Goal: Find contact information: Find contact information

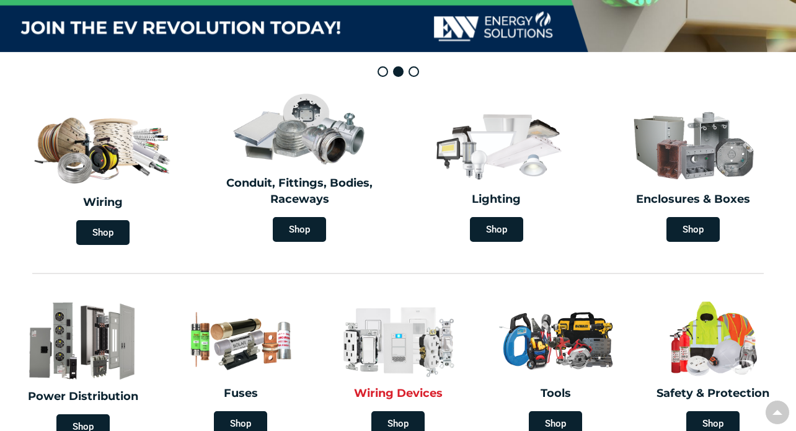
scroll to position [310, 0]
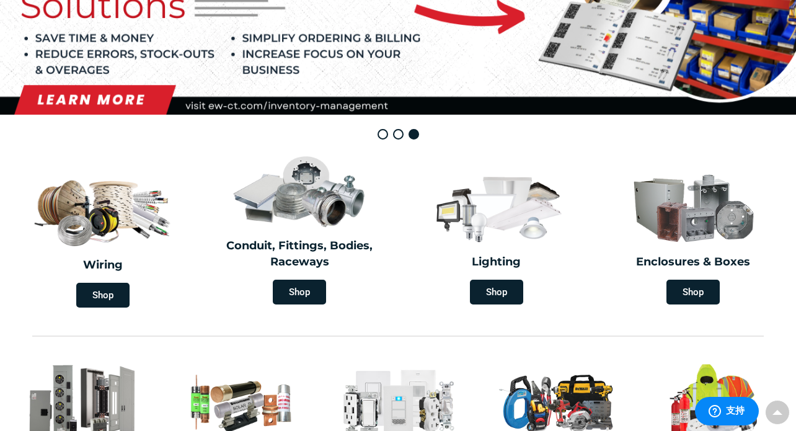
scroll to position [0, 0]
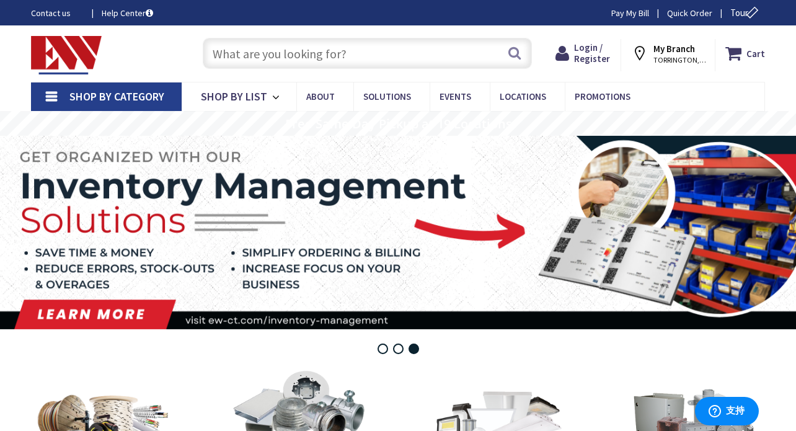
click at [688, 49] on strong "My Branch" at bounding box center [674, 49] width 42 height 12
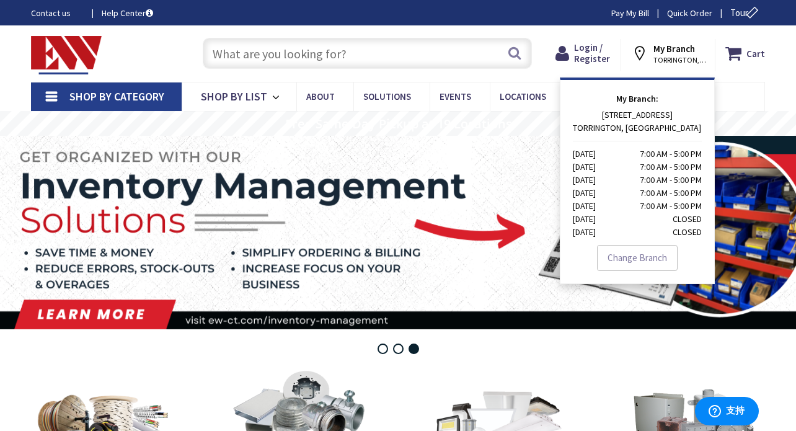
click at [742, 87] on nav "Shop By Category Conduit and Fittings Cable Tray & Accessories Cable Trays Cabl…" at bounding box center [398, 97] width 734 height 30
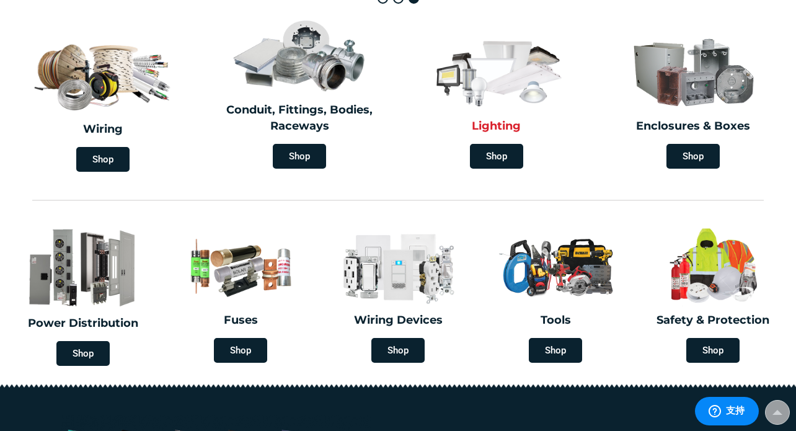
scroll to position [372, 0]
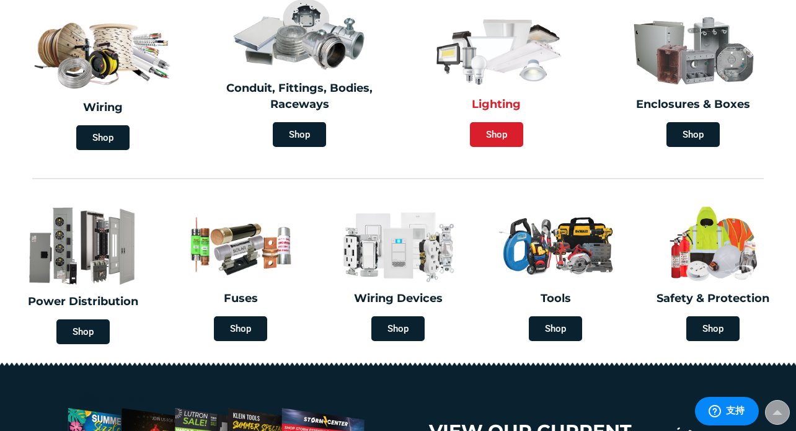
click at [487, 136] on span "Shop" at bounding box center [496, 134] width 53 height 25
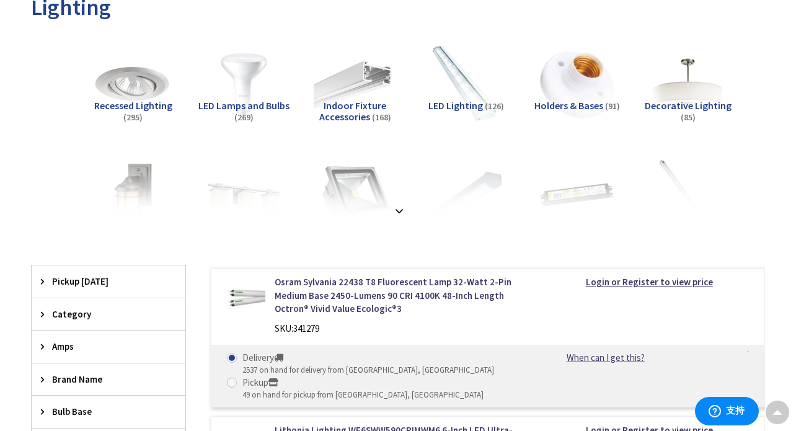
scroll to position [186, 0]
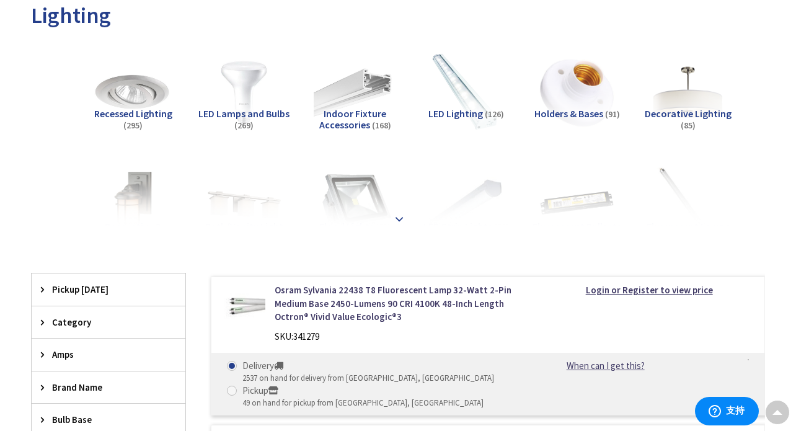
click at [397, 213] on strong at bounding box center [399, 219] width 15 height 14
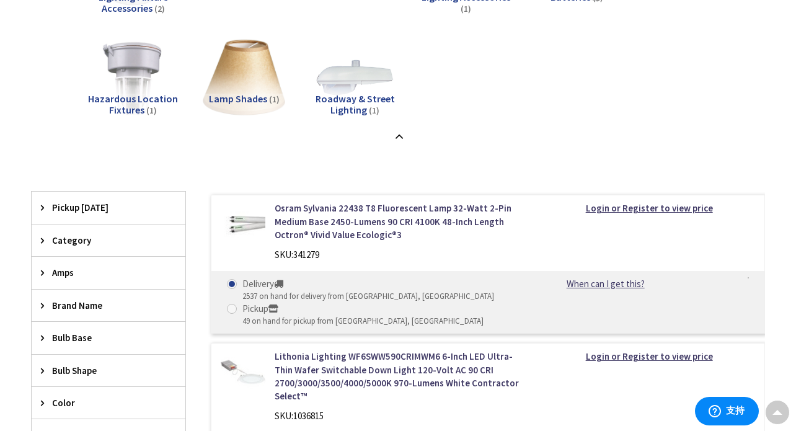
scroll to position [992, 0]
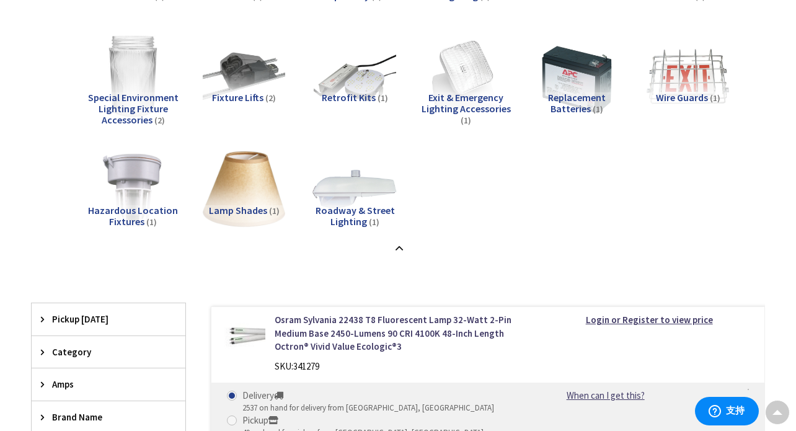
click at [356, 184] on img at bounding box center [355, 189] width 91 height 91
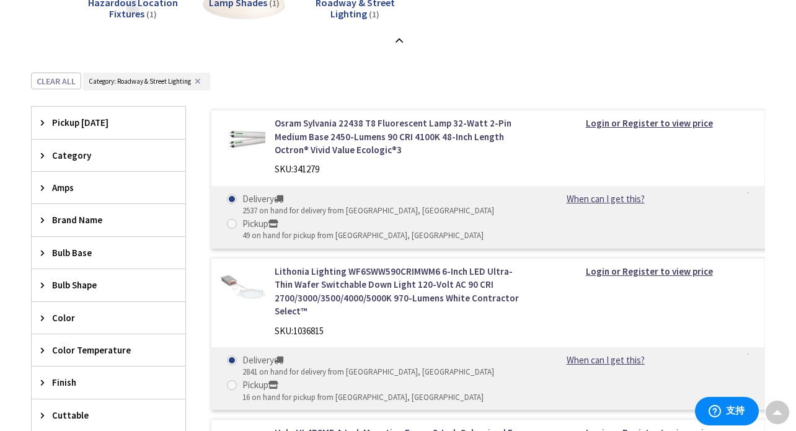
scroll to position [1272, 0]
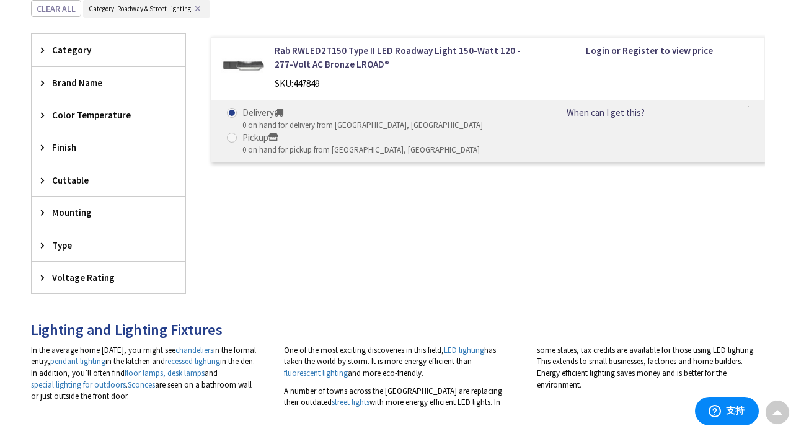
drag, startPoint x: 6, startPoint y: 264, endPoint x: 27, endPoint y: 262, distance: 20.6
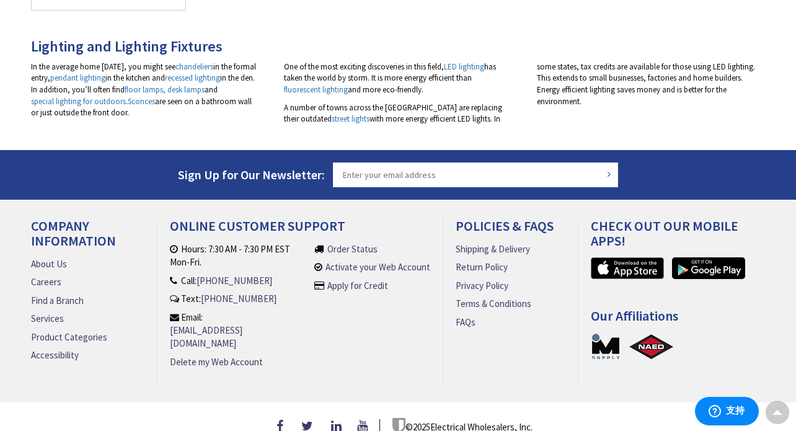
scroll to position [1559, 0]
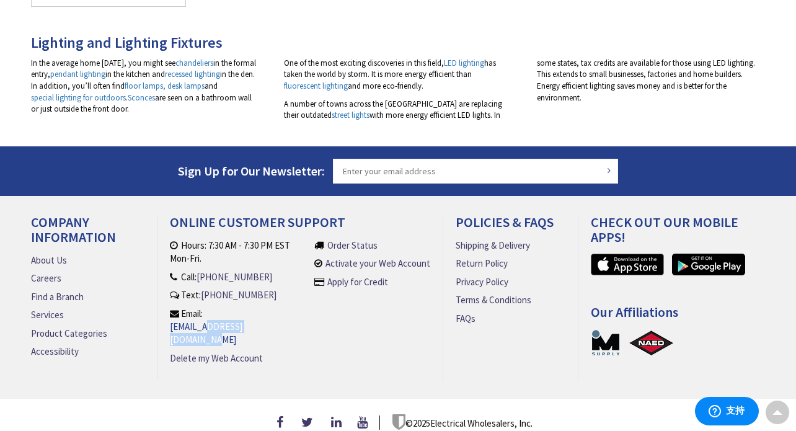
drag, startPoint x: 293, startPoint y: 322, endPoint x: 187, endPoint y: 323, distance: 105.4
click at [203, 323] on li "Email: customersupport@ew-ct.com" at bounding box center [239, 327] width 138 height 40
drag, startPoint x: 392, startPoint y: 331, endPoint x: 345, endPoint y: 329, distance: 47.8
click at [392, 331] on li "Order Status Activate your Web Account Apply for Credit" at bounding box center [372, 307] width 116 height 136
drag, startPoint x: 298, startPoint y: 324, endPoint x: 204, endPoint y: 322, distance: 93.6
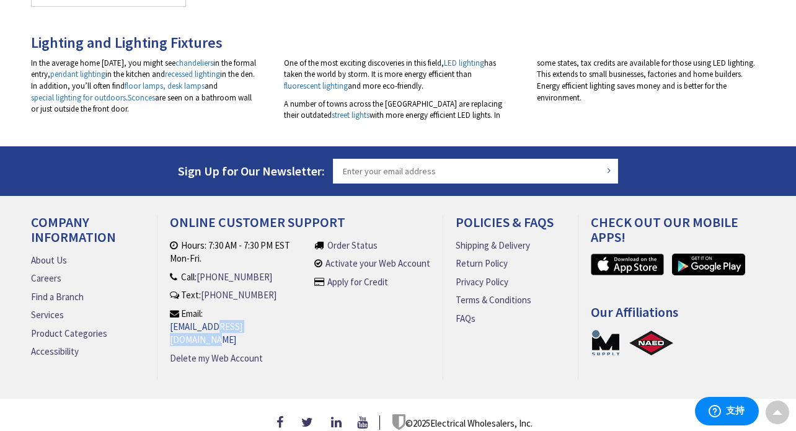
click at [206, 322] on li "Email: customersupport@ew-ct.com" at bounding box center [239, 327] width 138 height 40
click at [177, 324] on link "[EMAIL_ADDRESS][DOMAIN_NAME]" at bounding box center [239, 333] width 138 height 27
click at [321, 309] on li "Order Status Activate your Web Account Apply for Credit" at bounding box center [372, 307] width 116 height 136
drag, startPoint x: 162, startPoint y: 319, endPoint x: 175, endPoint y: 319, distance: 13.6
click at [162, 319] on div "Online Customer Support Hours: 7:30 AM - 7:30 PM EST Mon-Fri. Call: (860) 357-6…" at bounding box center [300, 298] width 286 height 166
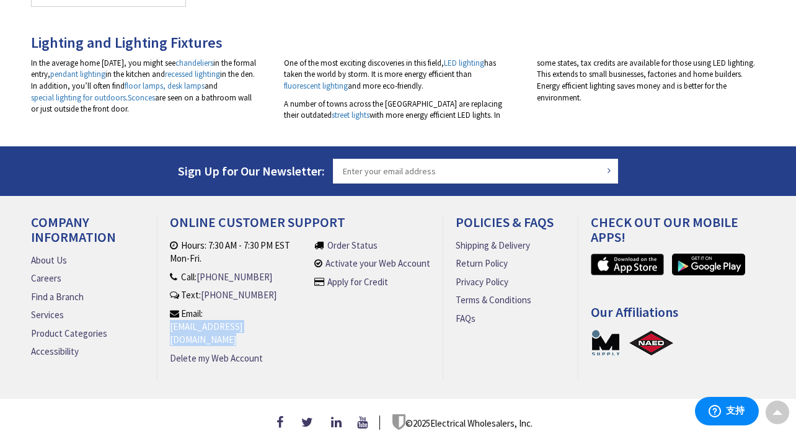
drag, startPoint x: 175, startPoint y: 319, endPoint x: 286, endPoint y: 320, distance: 111.0
click at [286, 320] on div "Online Customer Support Hours: 7:30 AM - 7:30 PM EST Mon-Fri. Call: (860) 357-6…" at bounding box center [300, 298] width 286 height 166
copy ul "[EMAIL_ADDRESS][DOMAIN_NAME]"
drag, startPoint x: 16, startPoint y: 206, endPoint x: 34, endPoint y: 202, distance: 18.4
click at [16, 206] on div "Company Information About Us Careers Find a Branch Services Product Categories …" at bounding box center [398, 319] width 796 height 247
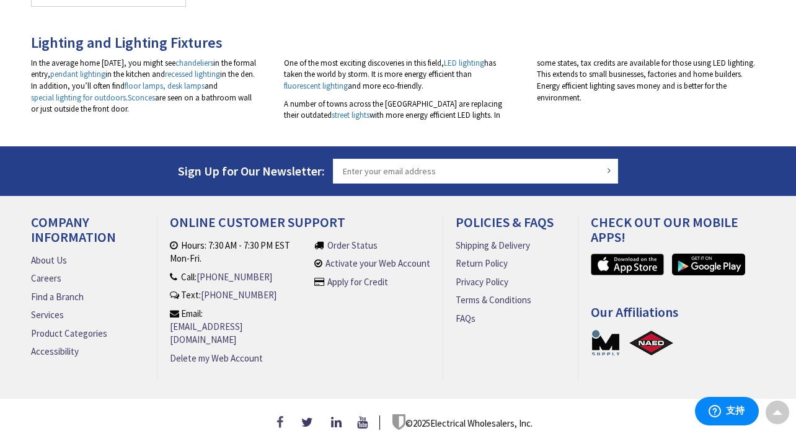
click at [277, 416] on icon at bounding box center [282, 422] width 10 height 12
